Goal: Use online tool/utility: Utilize a website feature to perform a specific function

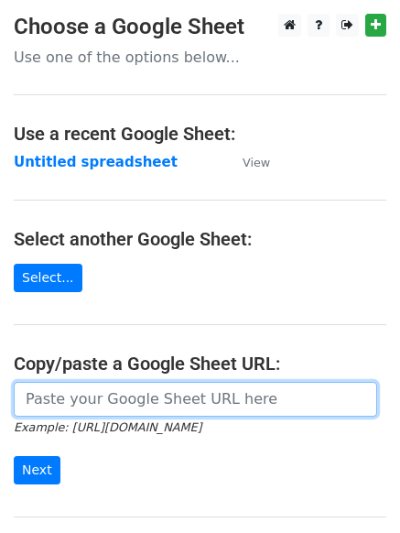
click at [116, 393] on input "url" at bounding box center [196, 399] width 364 height 35
paste input "[URL][DOMAIN_NAME]"
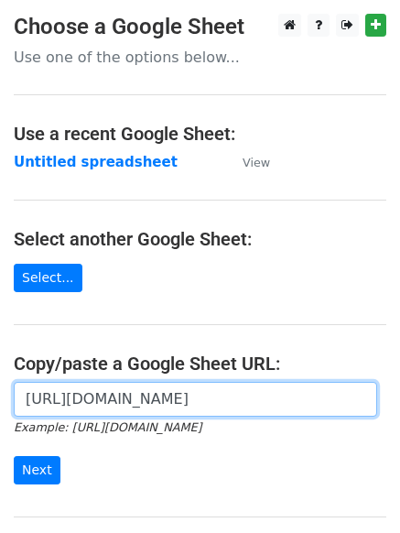
scroll to position [0, 393]
type input "[URL][DOMAIN_NAME]"
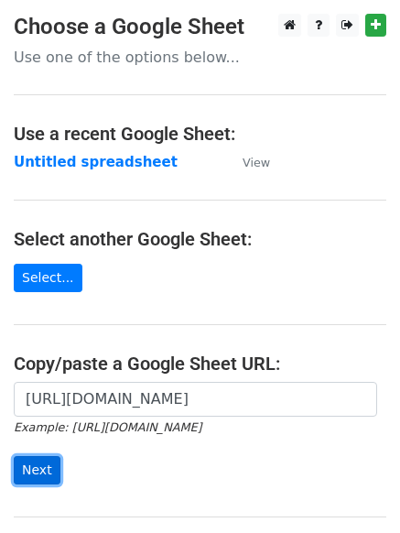
scroll to position [0, 0]
click at [33, 465] on input "Next" at bounding box center [37, 470] width 47 height 28
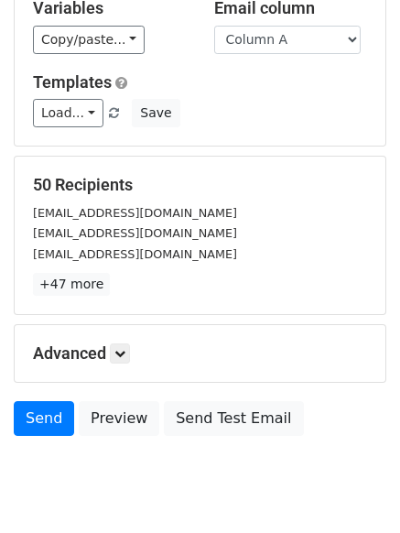
scroll to position [124, 0]
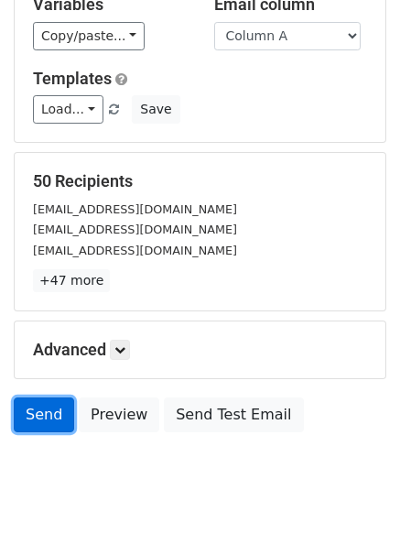
click at [27, 408] on link "Send" at bounding box center [44, 414] width 60 height 35
